Goal: Information Seeking & Learning: Find contact information

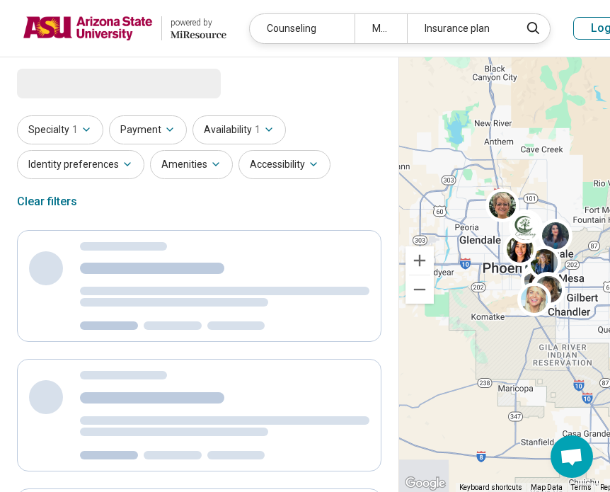
drag, startPoint x: 441, startPoint y: 352, endPoint x: 515, endPoint y: 424, distance: 104.1
click at [515, 424] on div at bounding box center [530, 274] width 265 height 435
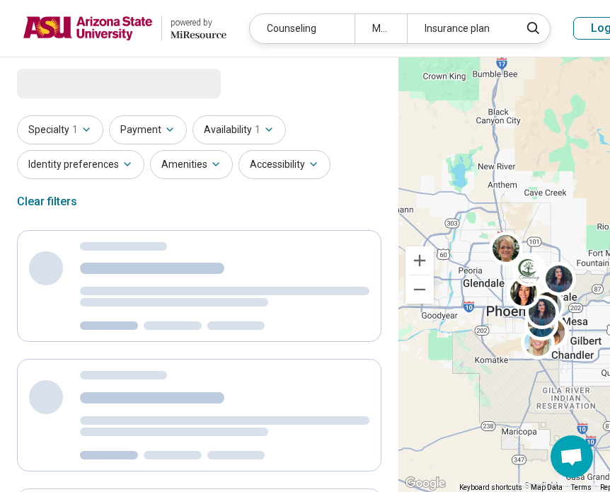
select select "***"
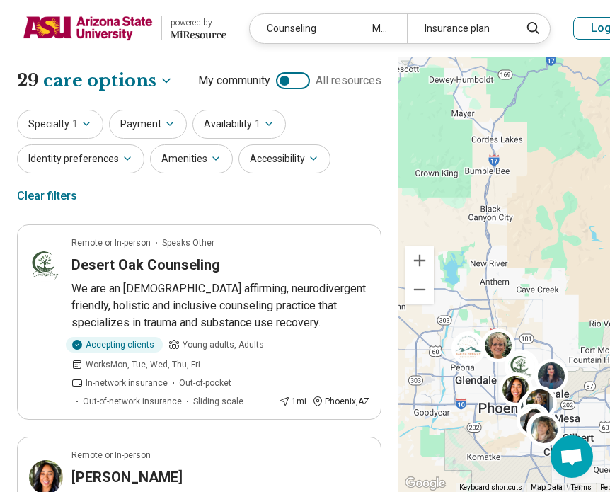
drag, startPoint x: 475, startPoint y: 325, endPoint x: 468, endPoint y: 424, distance: 100.1
click at [468, 426] on div at bounding box center [530, 274] width 265 height 435
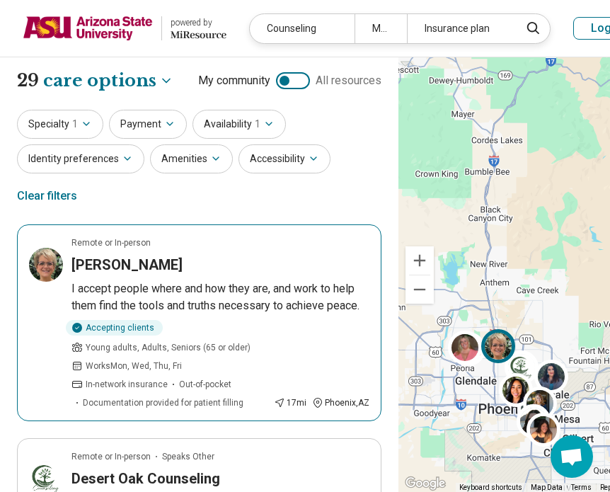
click at [288, 301] on p "I accept people where and how they are, and work to help them find the tools an…" at bounding box center [220, 297] width 298 height 34
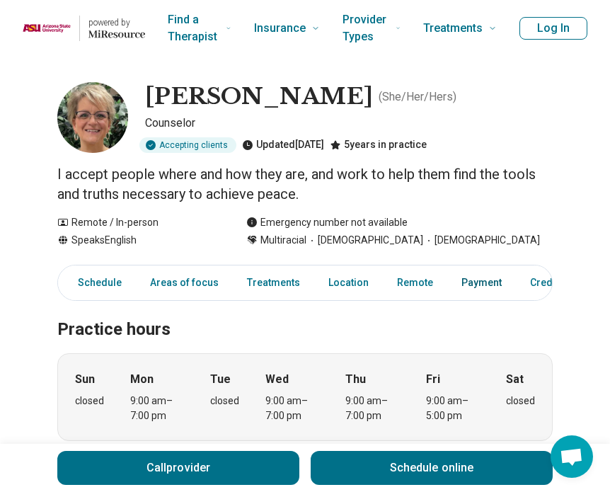
click at [463, 278] on link "Payment" at bounding box center [481, 282] width 57 height 29
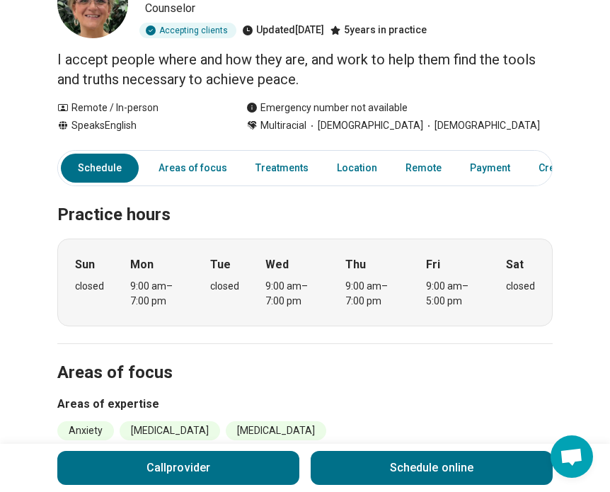
scroll to position [79, 0]
